Goal: Navigation & Orientation: Find specific page/section

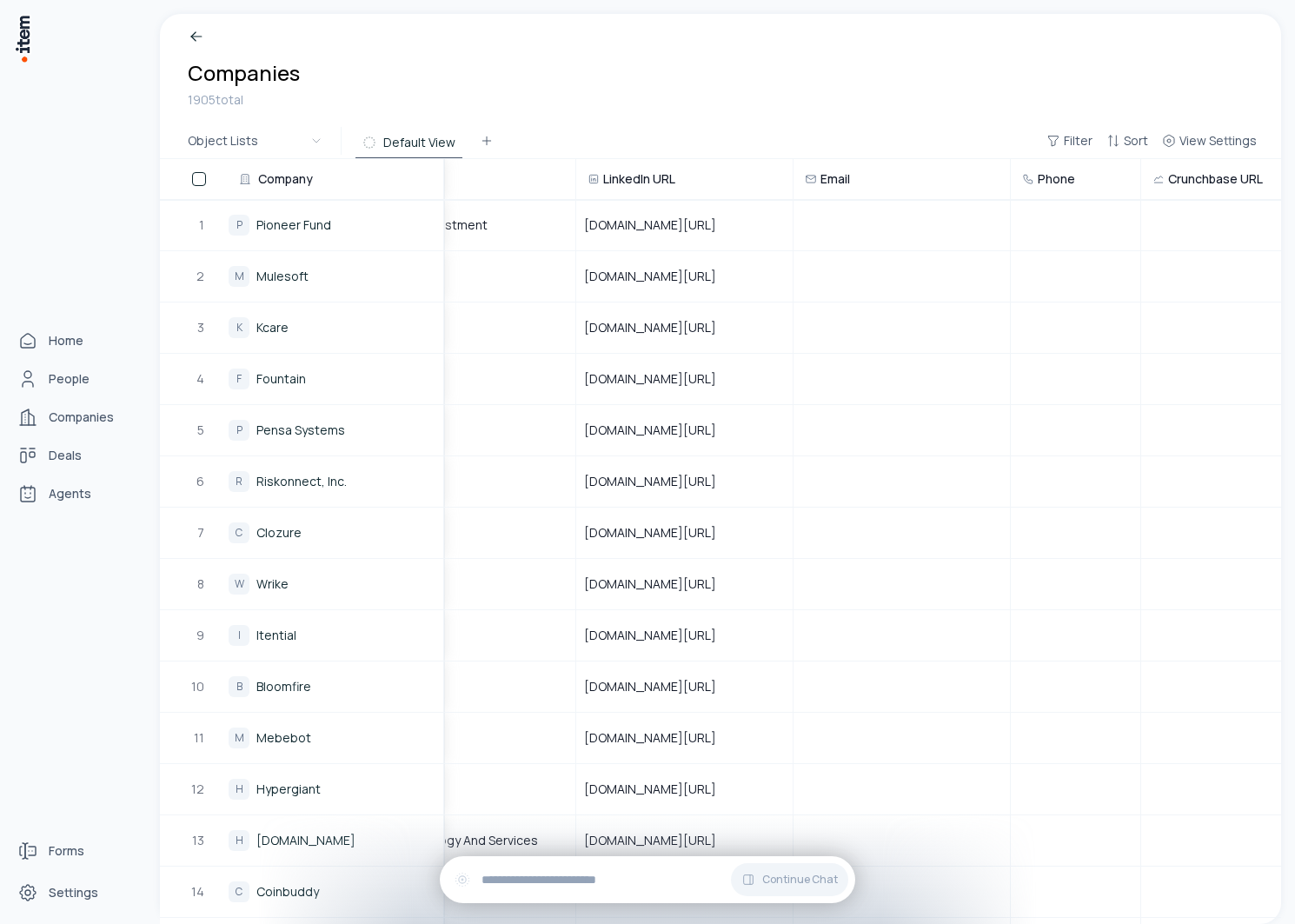
scroll to position [0, 522]
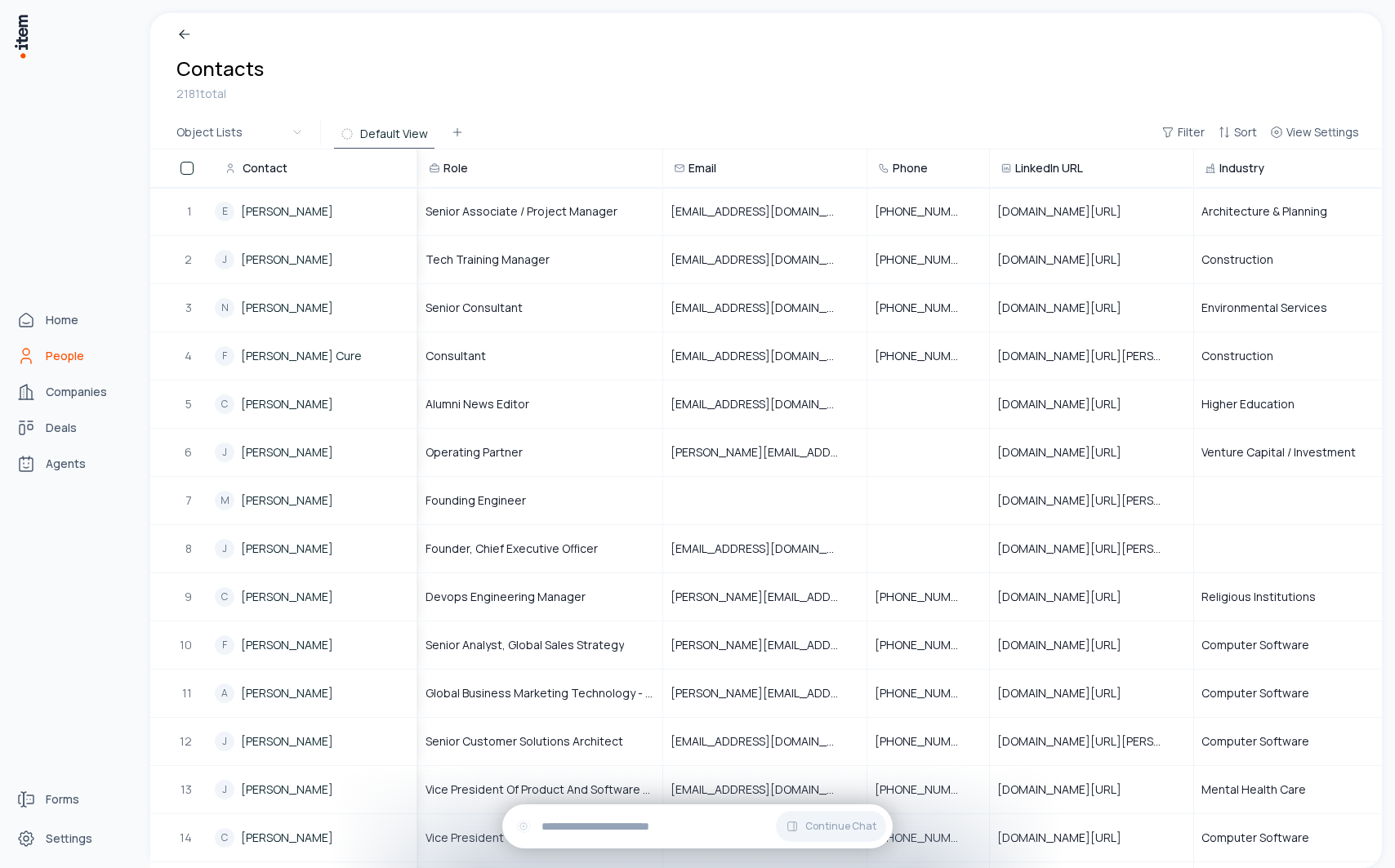
click at [33, 355] on icon "People" at bounding box center [26, 356] width 20 height 20
